Goal: Check status: Check status

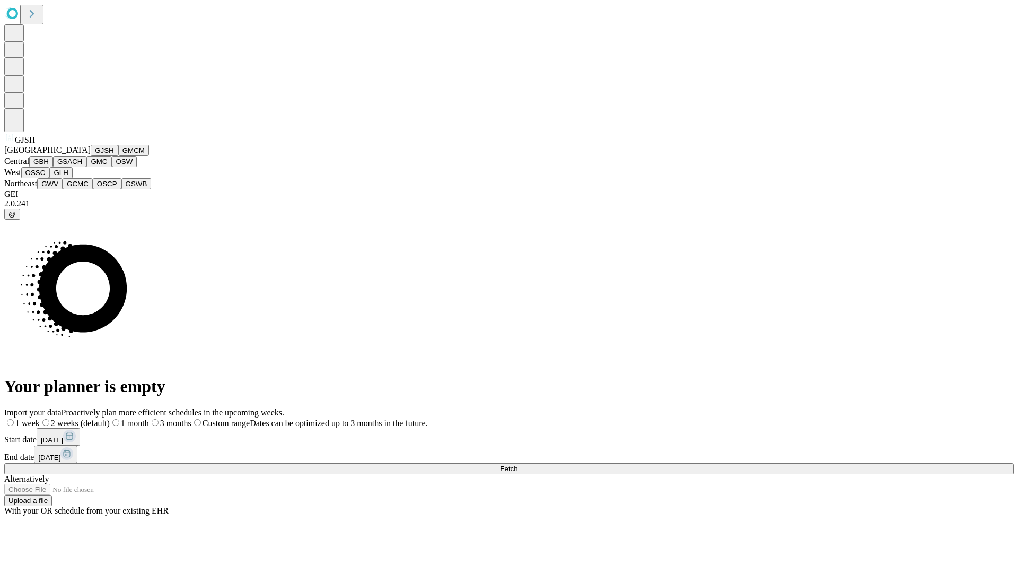
click at [91, 156] on button "GJSH" at bounding box center [105, 150] width 28 height 11
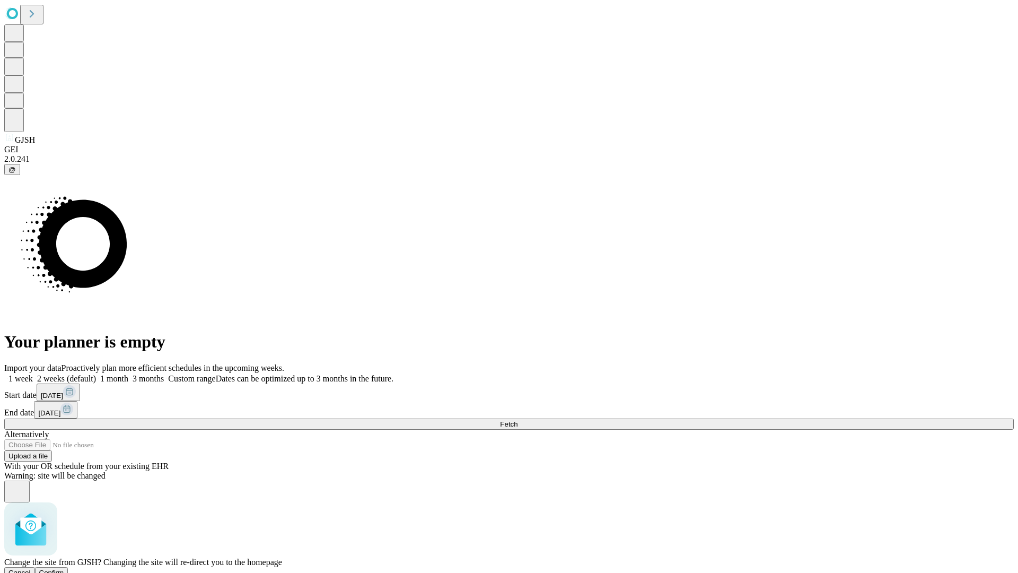
click at [64, 568] on span "Confirm" at bounding box center [51, 572] width 25 height 8
click at [96, 374] on label "2 weeks (default)" at bounding box center [64, 378] width 63 height 9
click at [517, 420] on span "Fetch" at bounding box center [508, 424] width 17 height 8
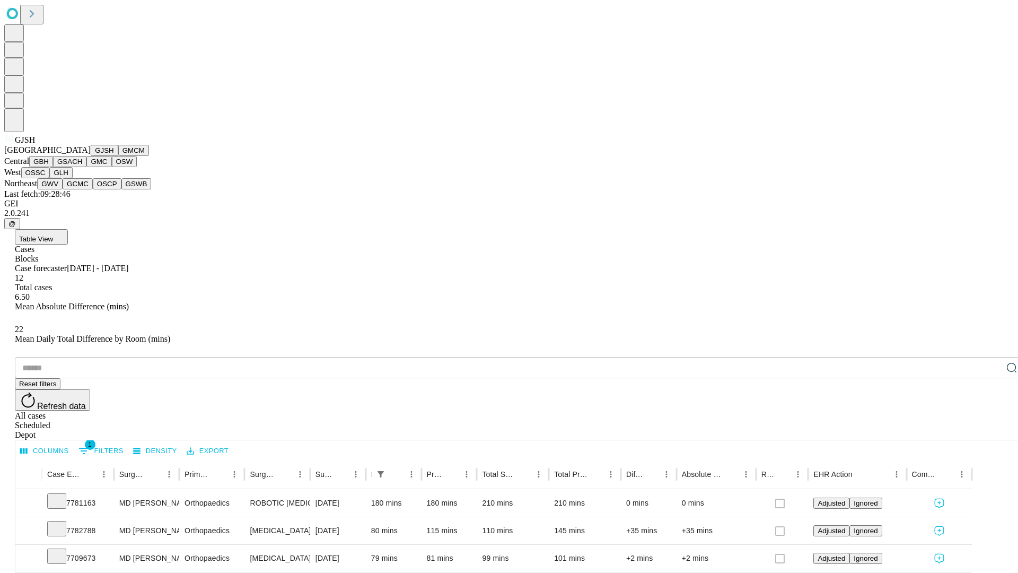
click at [118, 156] on button "GMCM" at bounding box center [133, 150] width 31 height 11
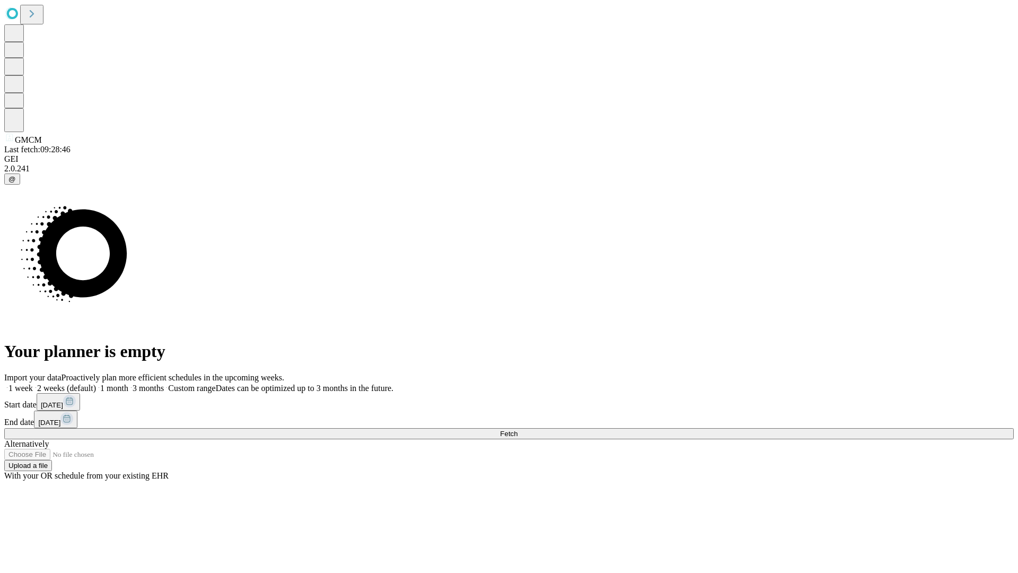
click at [96, 383] on label "2 weeks (default)" at bounding box center [64, 387] width 63 height 9
click at [517, 429] on span "Fetch" at bounding box center [508, 433] width 17 height 8
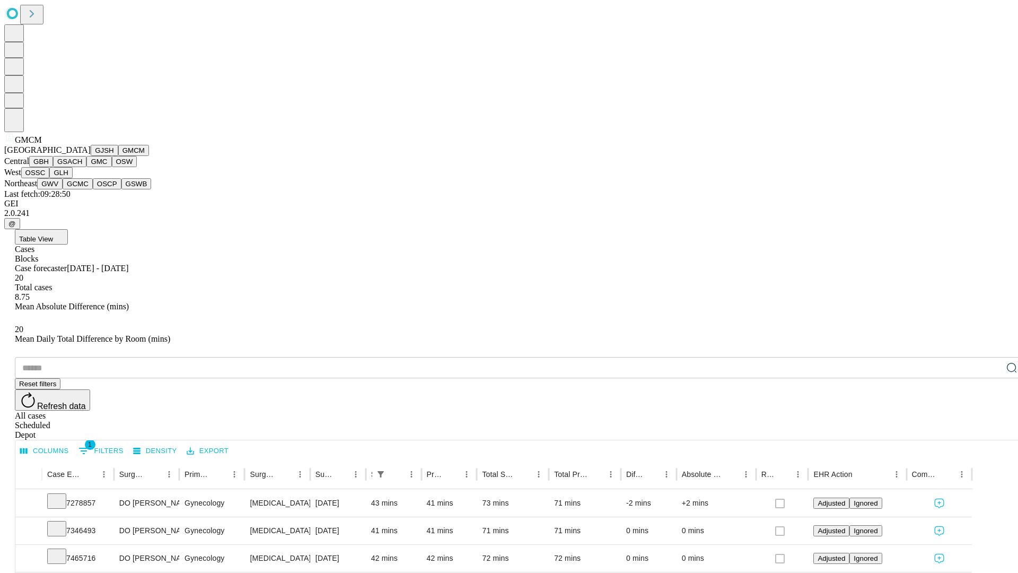
click at [53, 167] on button "GBH" at bounding box center [41, 161] width 24 height 11
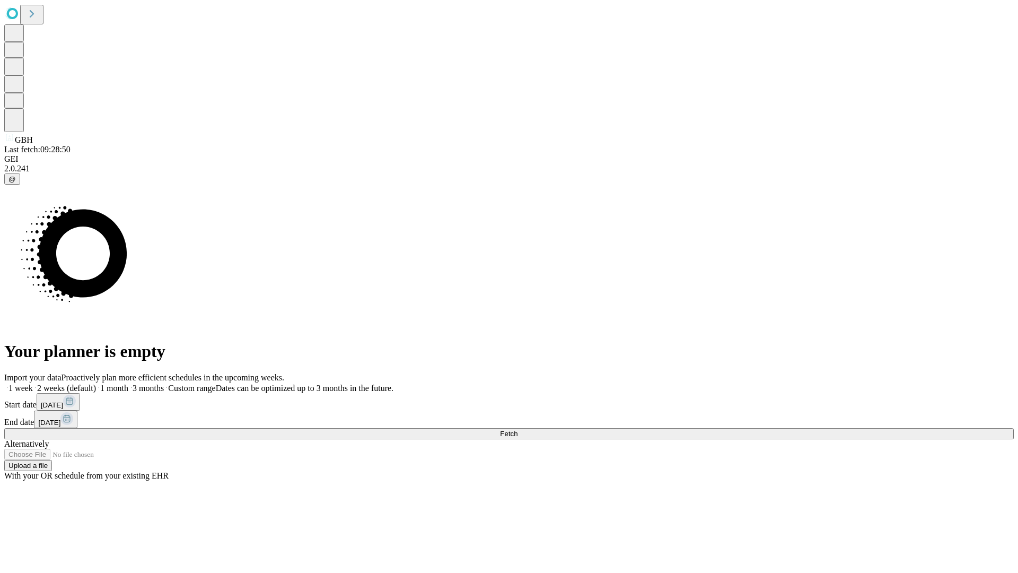
click at [96, 383] on label "2 weeks (default)" at bounding box center [64, 387] width 63 height 9
click at [517, 429] on span "Fetch" at bounding box center [508, 433] width 17 height 8
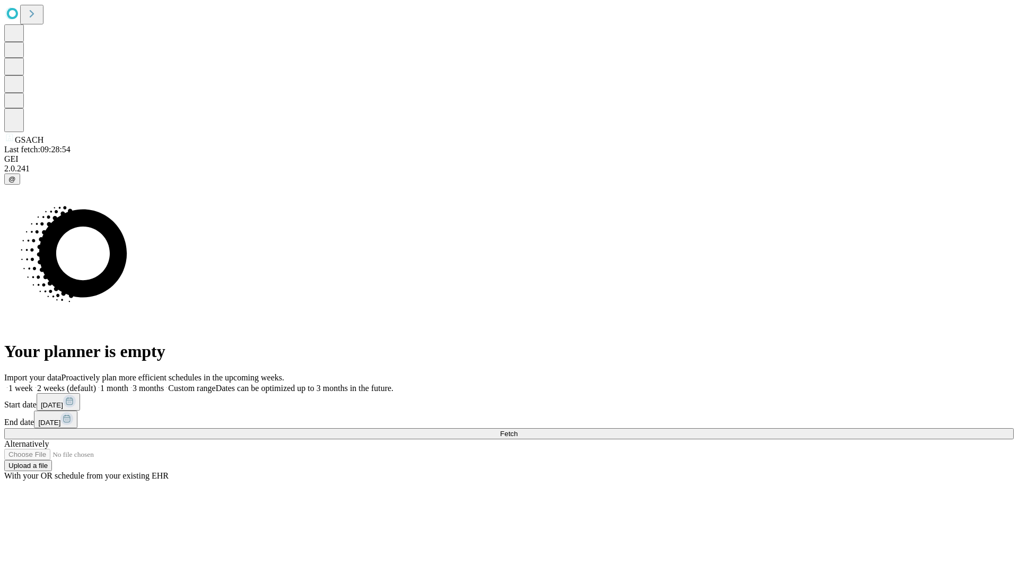
click at [96, 383] on label "2 weeks (default)" at bounding box center [64, 387] width 63 height 9
click at [517, 429] on span "Fetch" at bounding box center [508, 433] width 17 height 8
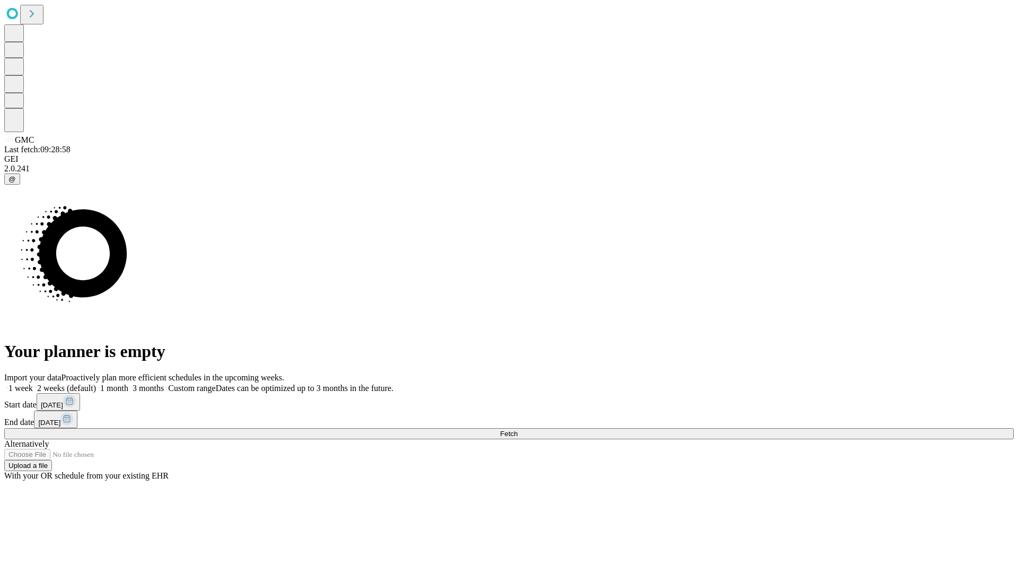
click at [96, 383] on label "2 weeks (default)" at bounding box center [64, 387] width 63 height 9
click at [517, 429] on span "Fetch" at bounding box center [508, 433] width 17 height 8
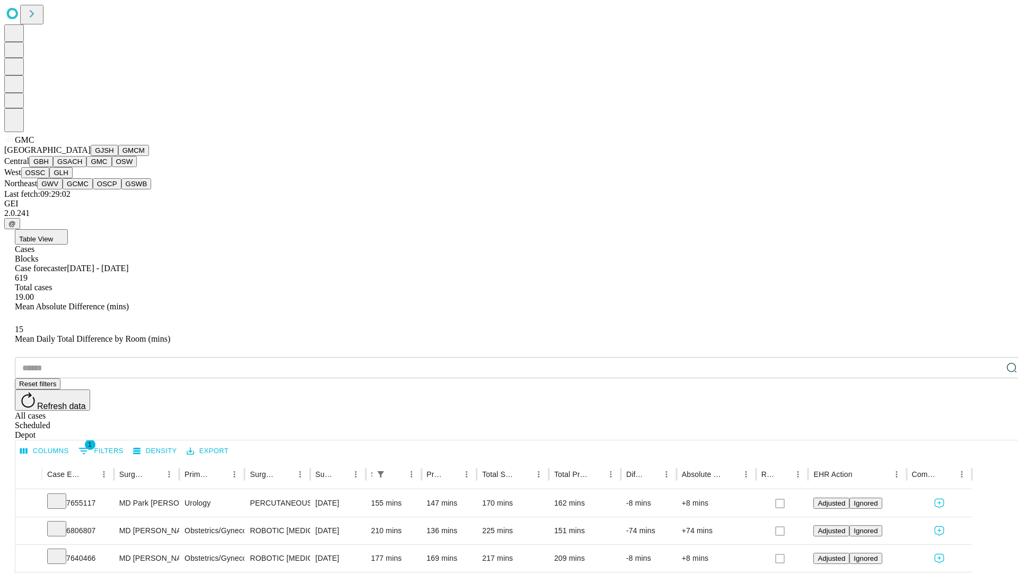
click at [112, 167] on button "OSW" at bounding box center [124, 161] width 25 height 11
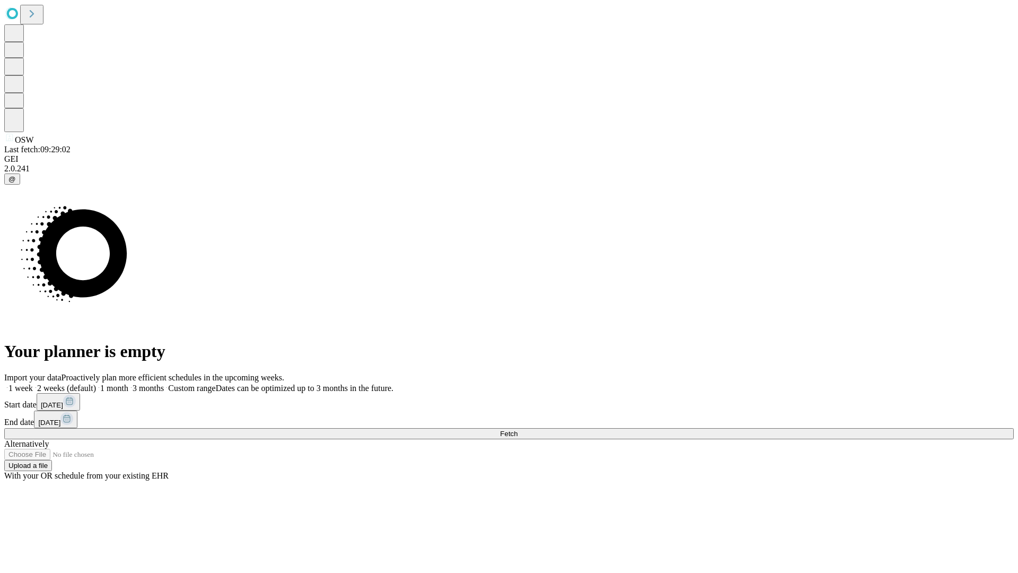
click at [96, 383] on label "2 weeks (default)" at bounding box center [64, 387] width 63 height 9
click at [517, 429] on span "Fetch" at bounding box center [508, 433] width 17 height 8
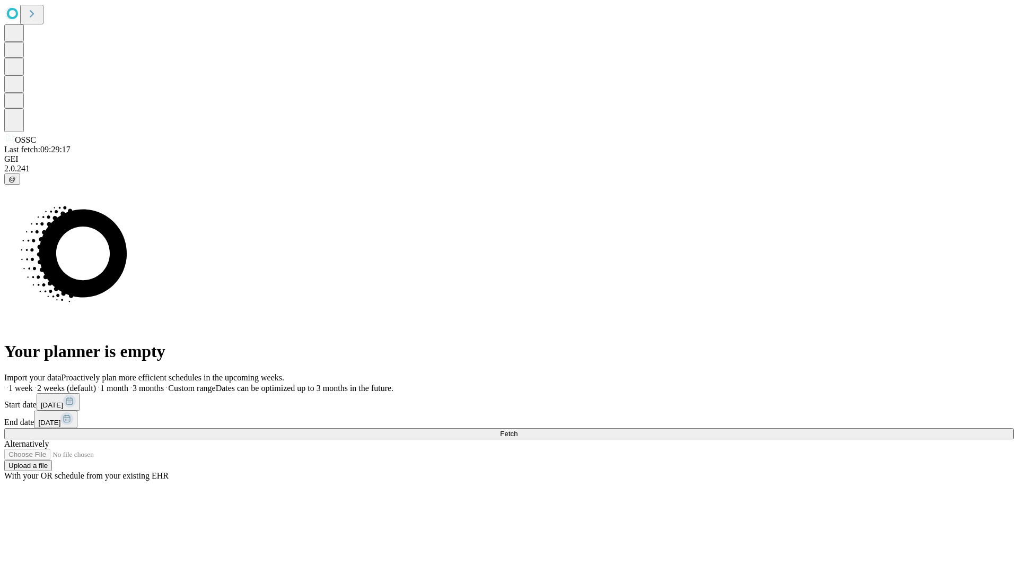
click at [96, 383] on label "2 weeks (default)" at bounding box center [64, 387] width 63 height 9
click at [517, 429] on span "Fetch" at bounding box center [508, 433] width 17 height 8
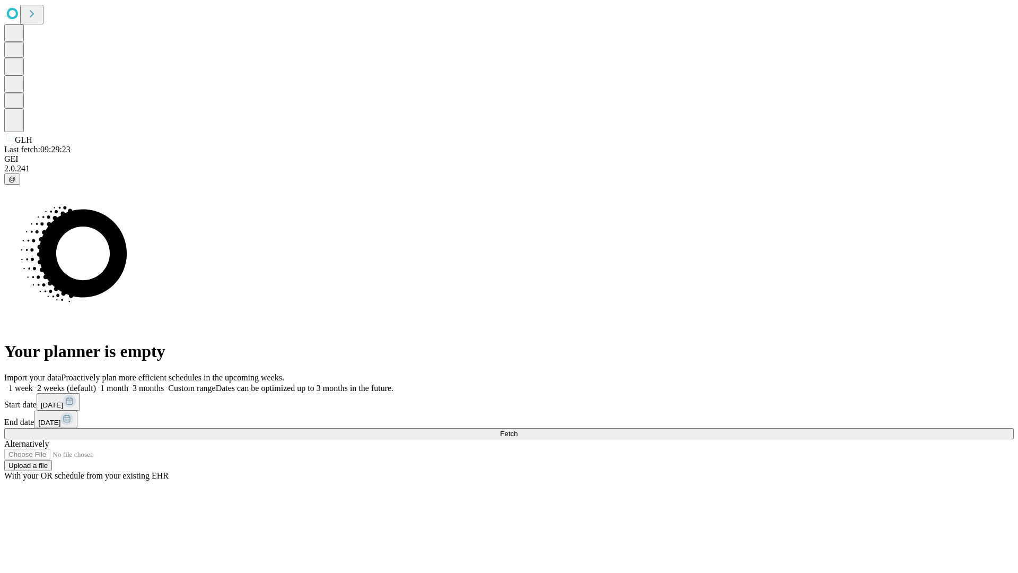
click at [96, 383] on label "2 weeks (default)" at bounding box center [64, 387] width 63 height 9
click at [517, 429] on span "Fetch" at bounding box center [508, 433] width 17 height 8
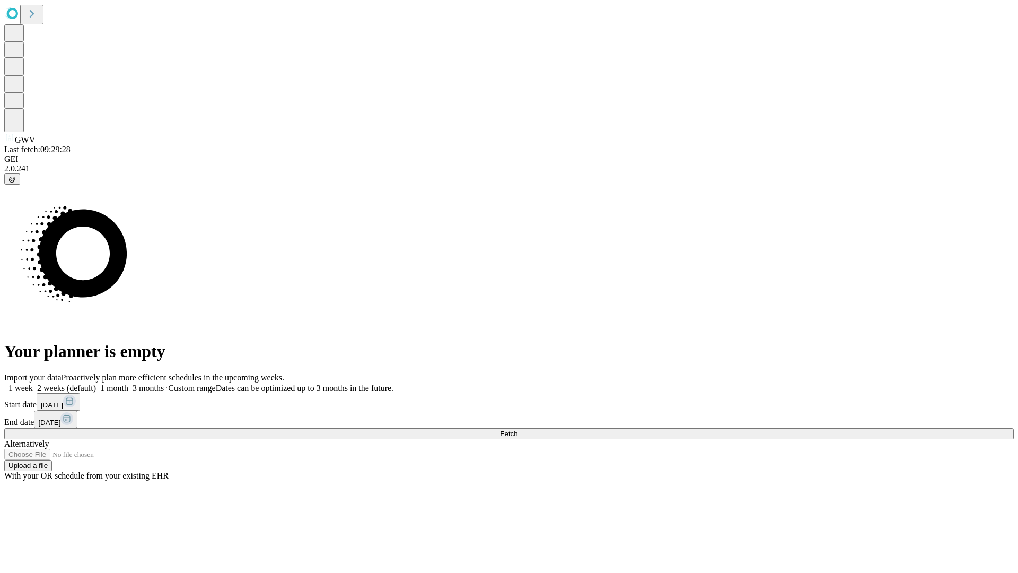
click at [96, 383] on label "2 weeks (default)" at bounding box center [64, 387] width 63 height 9
click at [517, 429] on span "Fetch" at bounding box center [508, 433] width 17 height 8
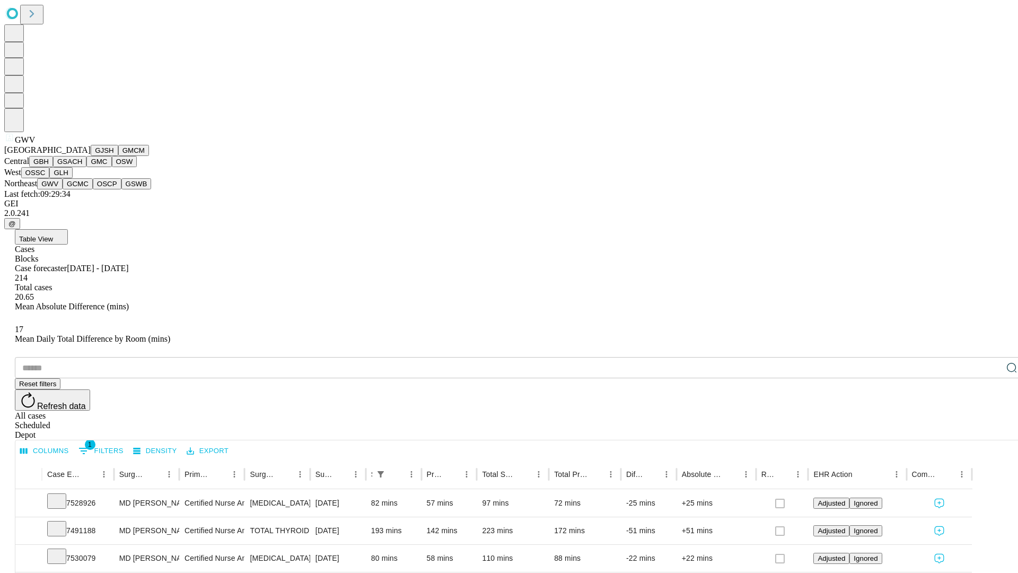
click at [82, 189] on button "GCMC" at bounding box center [78, 183] width 30 height 11
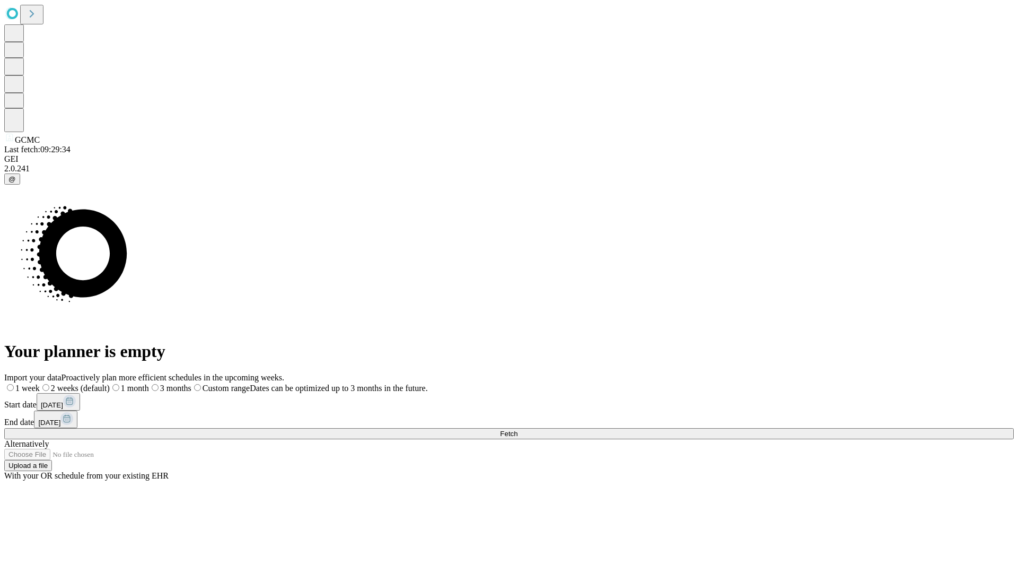
click at [110, 383] on label "2 weeks (default)" at bounding box center [75, 387] width 70 height 9
click at [517, 429] on span "Fetch" at bounding box center [508, 433] width 17 height 8
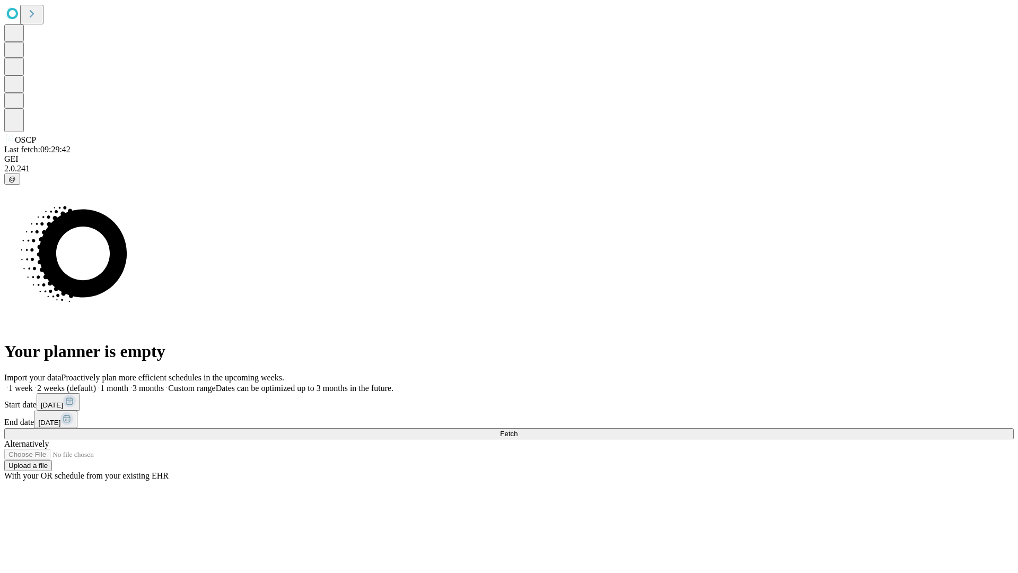
click at [96, 383] on label "2 weeks (default)" at bounding box center [64, 387] width 63 height 9
click at [517, 429] on span "Fetch" at bounding box center [508, 433] width 17 height 8
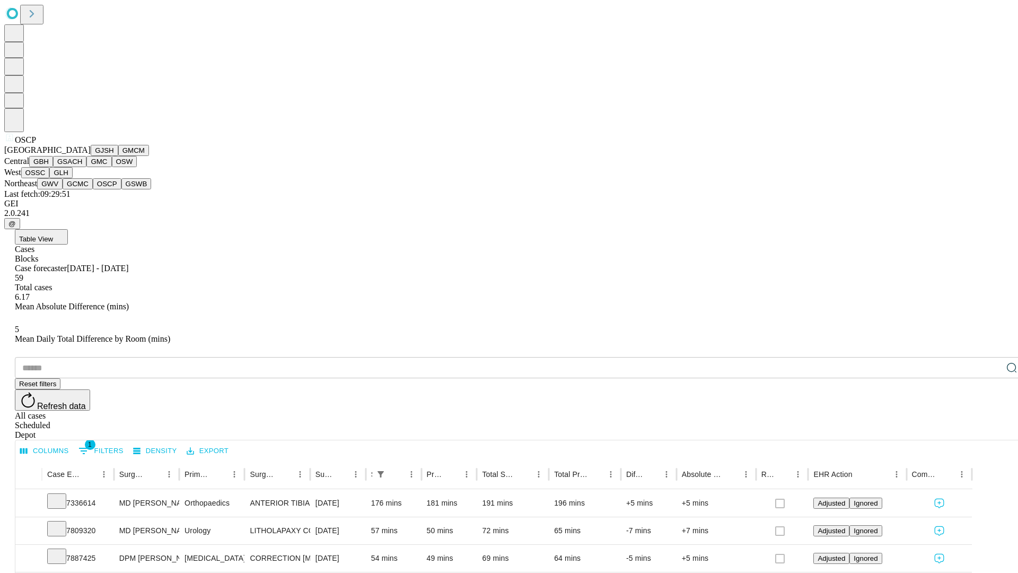
click at [121, 189] on button "GSWB" at bounding box center [136, 183] width 30 height 11
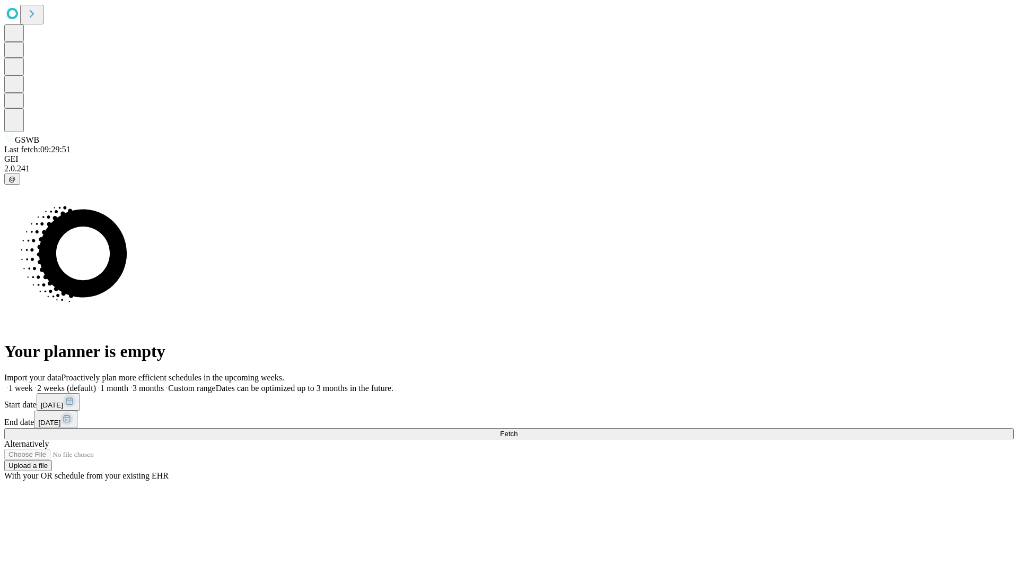
click at [96, 383] on label "2 weeks (default)" at bounding box center [64, 387] width 63 height 9
click at [517, 429] on span "Fetch" at bounding box center [508, 433] width 17 height 8
